Goal: Book appointment/travel/reservation

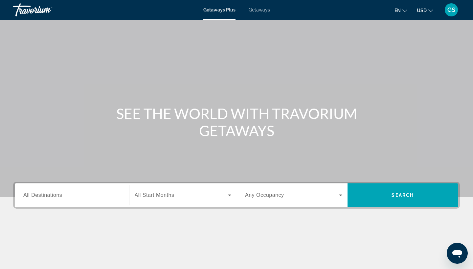
scroll to position [62, 0]
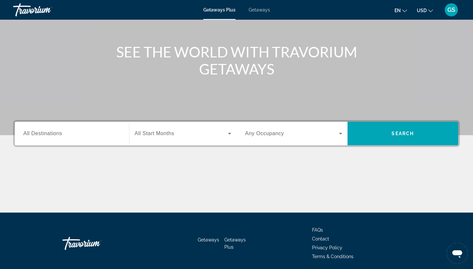
click at [61, 132] on span "All Destinations" at bounding box center [42, 134] width 39 height 6
click at [61, 132] on input "Destination All Destinations" at bounding box center [71, 134] width 97 height 8
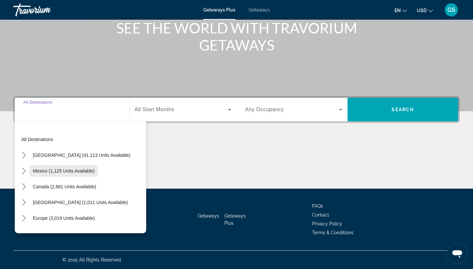
scroll to position [0, 0]
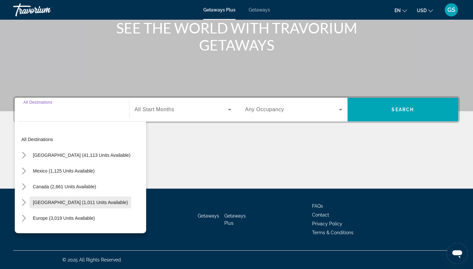
click at [89, 207] on span "Select destination: Caribbean & Atlantic Islands (1,011 units available)" at bounding box center [80, 203] width 101 height 16
type input "**********"
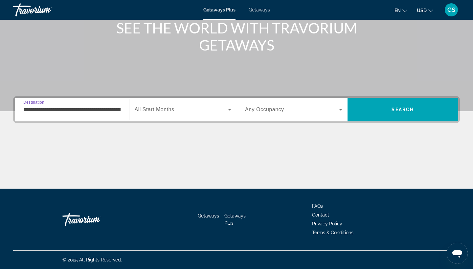
click at [187, 116] on div "Search widget" at bounding box center [183, 109] width 97 height 18
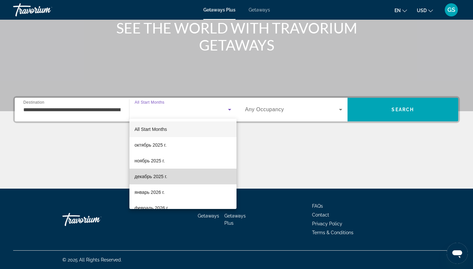
click at [155, 177] on span "декабрь 2025 г." at bounding box center [151, 177] width 33 height 8
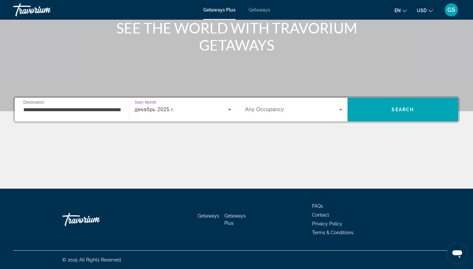
click at [306, 111] on span "Search widget" at bounding box center [292, 110] width 94 height 8
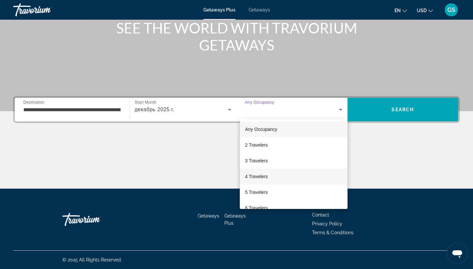
click at [285, 179] on mat-option "4 Travelers" at bounding box center [294, 177] width 108 height 16
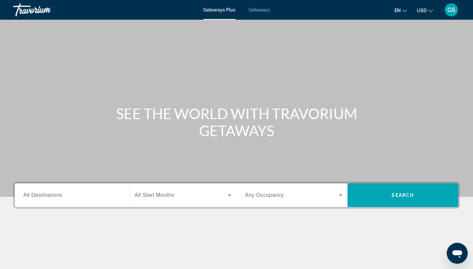
click at [84, 200] on div "Search widget" at bounding box center [71, 195] width 97 height 19
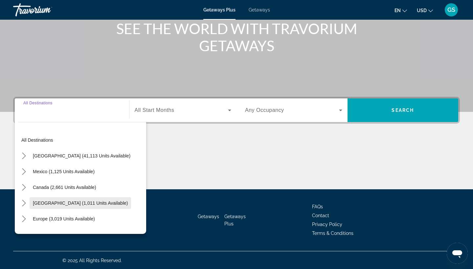
scroll to position [86, 0]
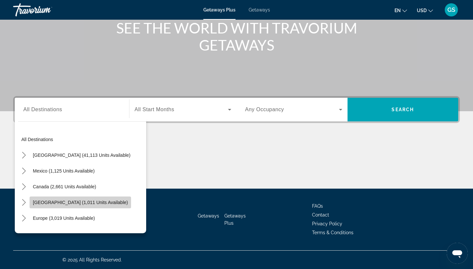
click at [93, 203] on span "[GEOGRAPHIC_DATA] (1,011 units available)" at bounding box center [80, 202] width 95 height 5
type input "**********"
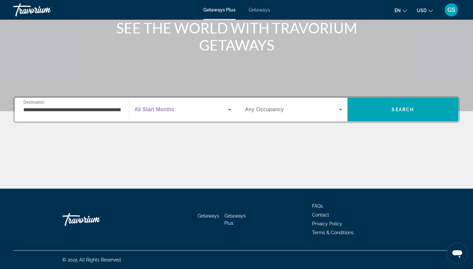
click at [199, 108] on span "Search widget" at bounding box center [182, 110] width 94 height 8
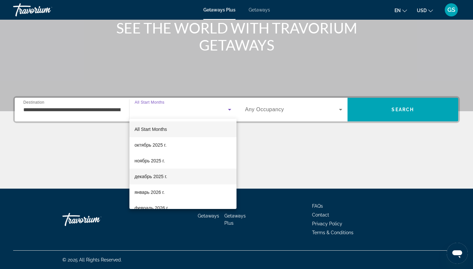
click at [166, 180] on span "декабрь 2025 г." at bounding box center [151, 177] width 33 height 8
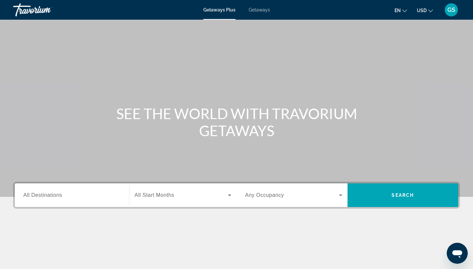
click at [253, 11] on span "Getaways" at bounding box center [259, 9] width 21 height 5
click at [218, 11] on span "Getaways Plus" at bounding box center [219, 9] width 32 height 5
click at [268, 12] on span "Getaways" at bounding box center [259, 9] width 21 height 5
click at [38, 195] on span "All Destinations" at bounding box center [42, 195] width 39 height 6
click at [38, 195] on input "Destination All Destinations" at bounding box center [71, 196] width 97 height 8
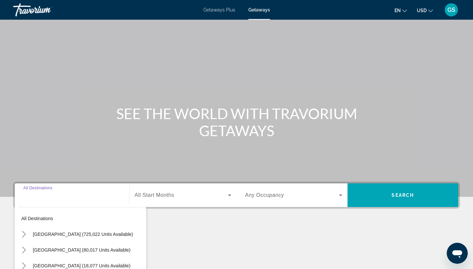
scroll to position [86, 0]
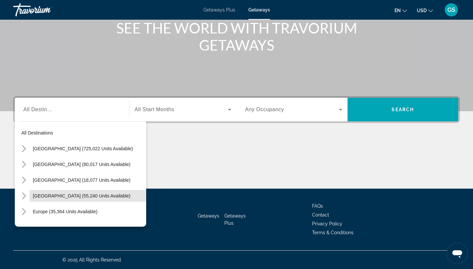
click at [38, 196] on span "Caribbean & Atlantic Islands (55,240 units available)" at bounding box center [82, 195] width 98 height 5
type input "**********"
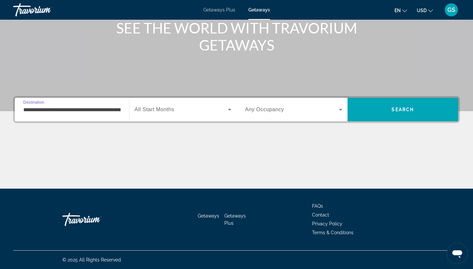
click at [190, 112] on span "Search widget" at bounding box center [182, 110] width 94 height 8
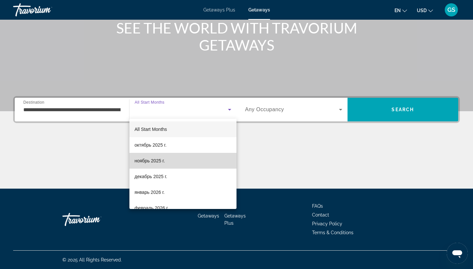
click at [170, 164] on mat-option "ноябрь 2025 г." at bounding box center [182, 161] width 107 height 16
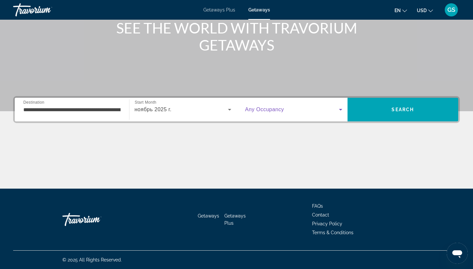
click at [313, 107] on span "Search widget" at bounding box center [292, 110] width 94 height 8
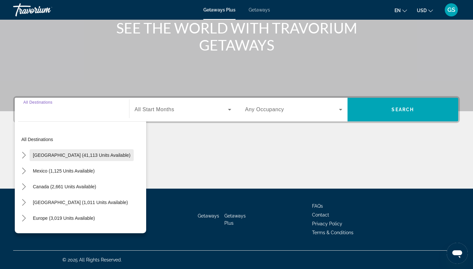
scroll to position [86, 0]
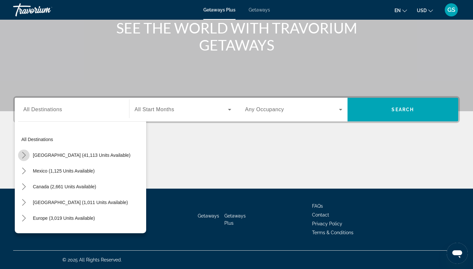
click at [27, 153] on mat-icon "Toggle United States (41,113 units available) submenu" at bounding box center [23, 155] width 11 height 11
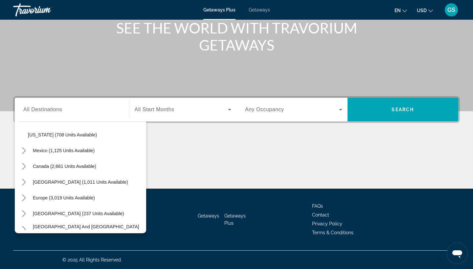
scroll to position [620, 0]
click at [51, 112] on span "All Destinations" at bounding box center [42, 110] width 39 height 6
click at [51, 112] on input "Destination All Destinations" at bounding box center [71, 110] width 97 height 8
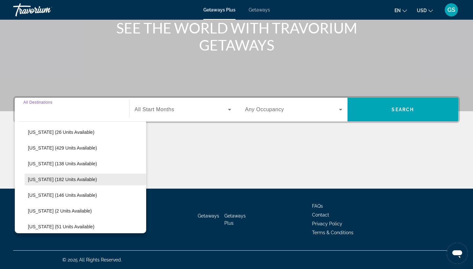
scroll to position [145, 0]
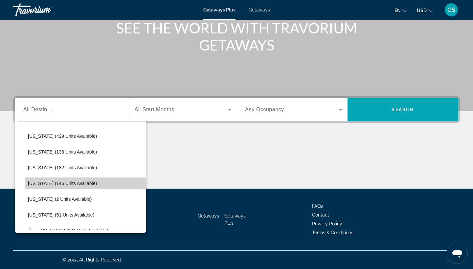
click at [64, 181] on span "Select destination: Iowa (146 units available)" at bounding box center [85, 184] width 121 height 16
type input "**********"
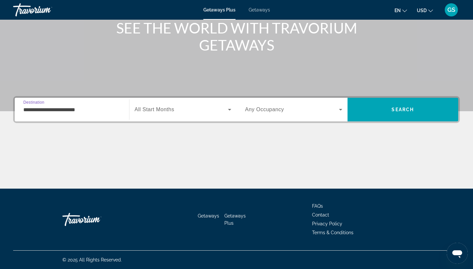
click at [161, 113] on span "Search widget" at bounding box center [182, 110] width 94 height 8
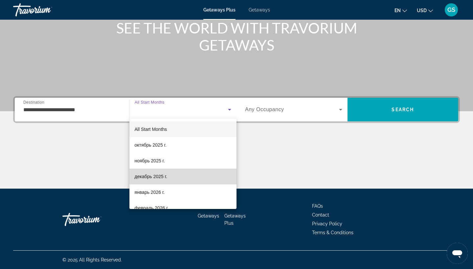
click at [160, 181] on mat-option "декабрь 2025 г." at bounding box center [182, 177] width 107 height 16
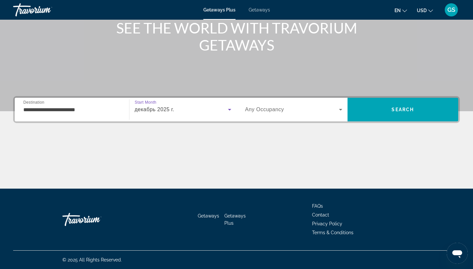
click at [329, 105] on div "Search widget" at bounding box center [293, 109] width 97 height 18
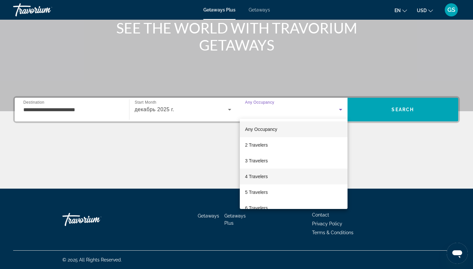
click at [277, 177] on mat-option "4 Travelers" at bounding box center [294, 177] width 108 height 16
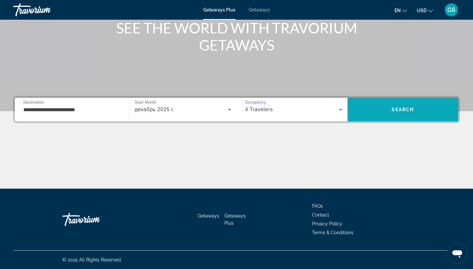
click at [391, 113] on span "Search" at bounding box center [402, 110] width 111 height 16
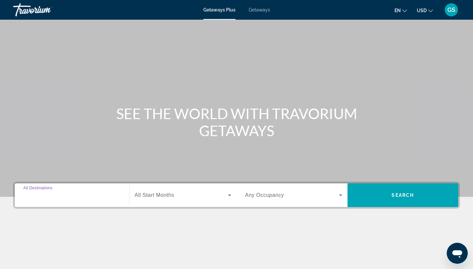
click at [85, 195] on input "Destination All Destinations" at bounding box center [71, 196] width 97 height 8
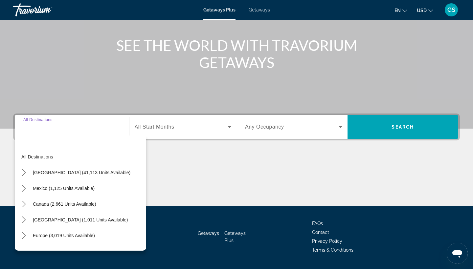
scroll to position [86, 0]
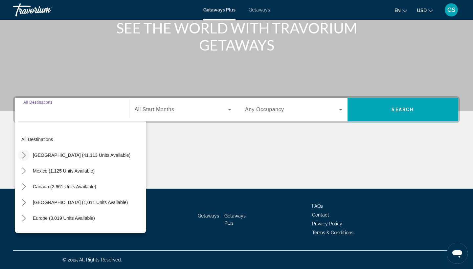
click at [22, 158] on icon "Toggle United States (41,113 units available) submenu" at bounding box center [24, 155] width 7 height 7
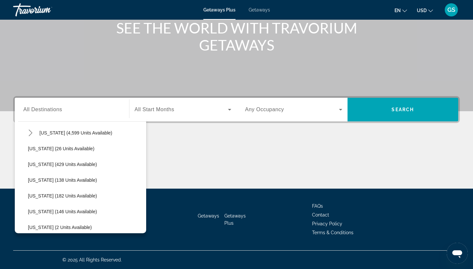
scroll to position [100, 0]
click at [31, 150] on icon "Toggle Florida (4,599 units available) submenu" at bounding box center [30, 149] width 7 height 7
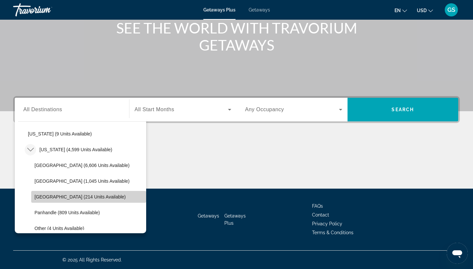
click at [51, 201] on span "Select destination: West Coast (214 units available)" at bounding box center [88, 197] width 115 height 16
type input "**********"
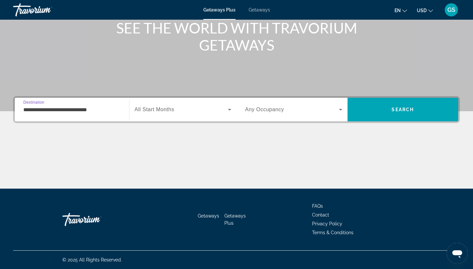
click at [211, 113] on span "Search widget" at bounding box center [182, 110] width 94 height 8
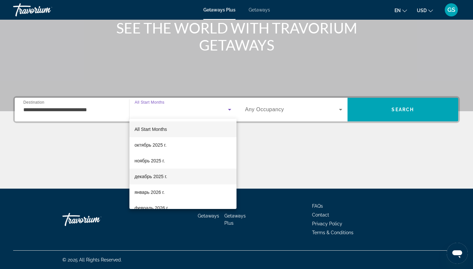
click at [184, 176] on mat-option "декабрь 2025 г." at bounding box center [182, 177] width 107 height 16
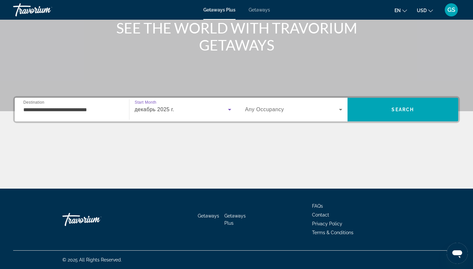
click at [332, 105] on div "Search widget" at bounding box center [293, 109] width 97 height 18
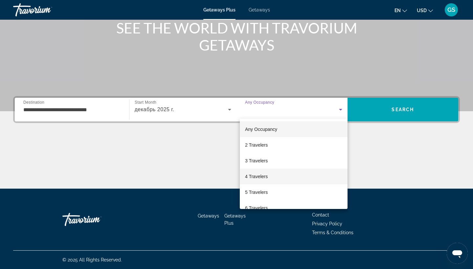
click at [285, 174] on mat-option "4 Travelers" at bounding box center [294, 177] width 108 height 16
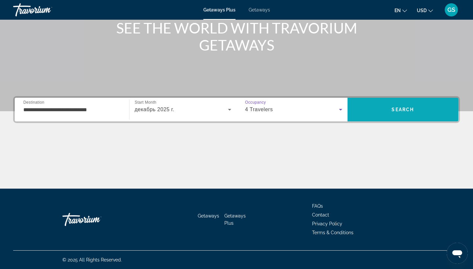
click at [397, 116] on span "Search" at bounding box center [402, 110] width 111 height 16
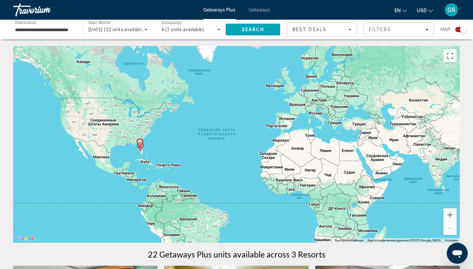
click at [457, 33] on div "Map" at bounding box center [453, 30] width 26 height 14
click at [455, 29] on div "Search widget" at bounding box center [460, 29] width 11 height 5
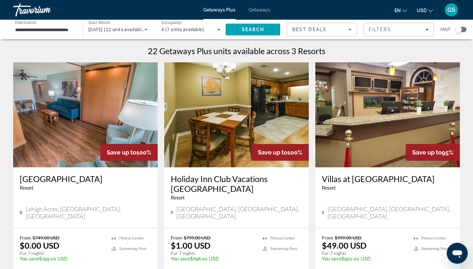
click at [367, 122] on img "Main content" at bounding box center [387, 114] width 144 height 105
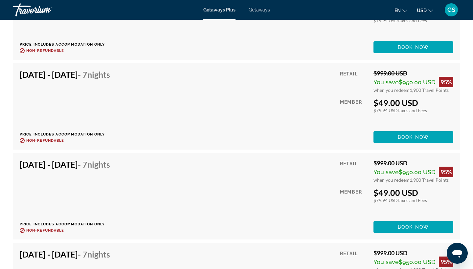
scroll to position [1103, 0]
